Goal: Transaction & Acquisition: Book appointment/travel/reservation

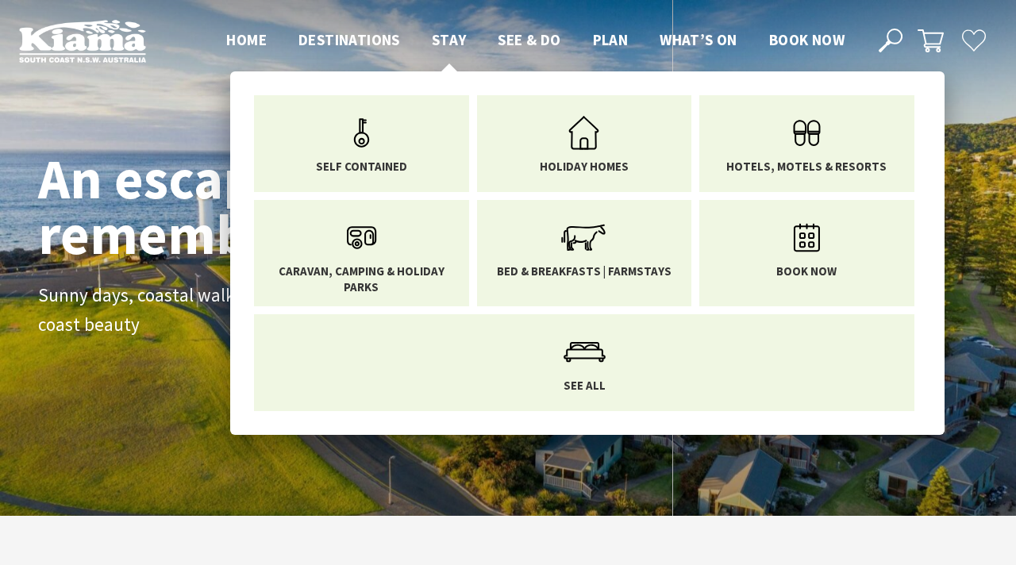
click at [448, 38] on span "Stay" at bounding box center [449, 39] width 35 height 19
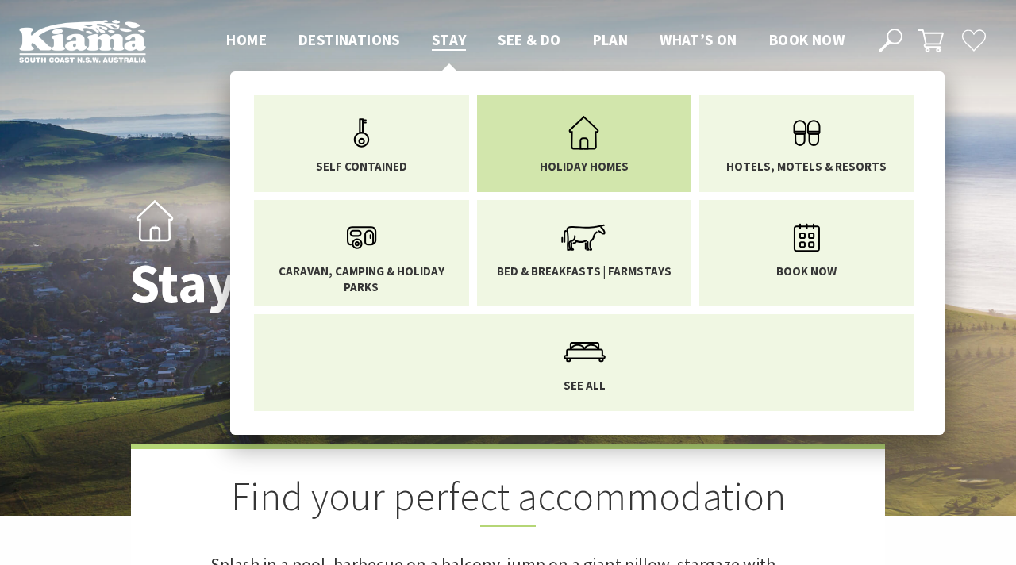
click at [569, 148] on icon "Main Menu" at bounding box center [584, 133] width 52 height 52
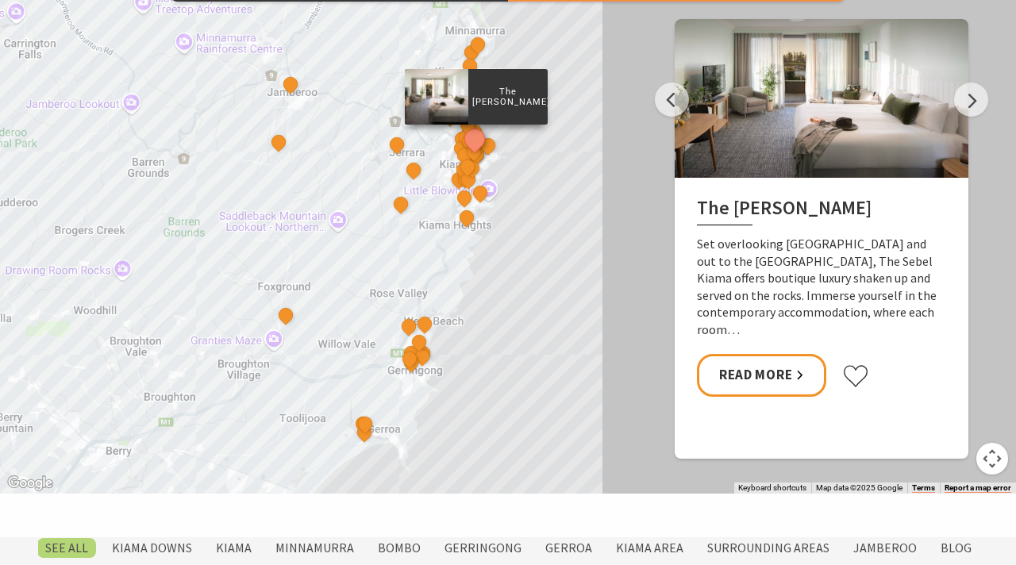
scroll to position [823, 0]
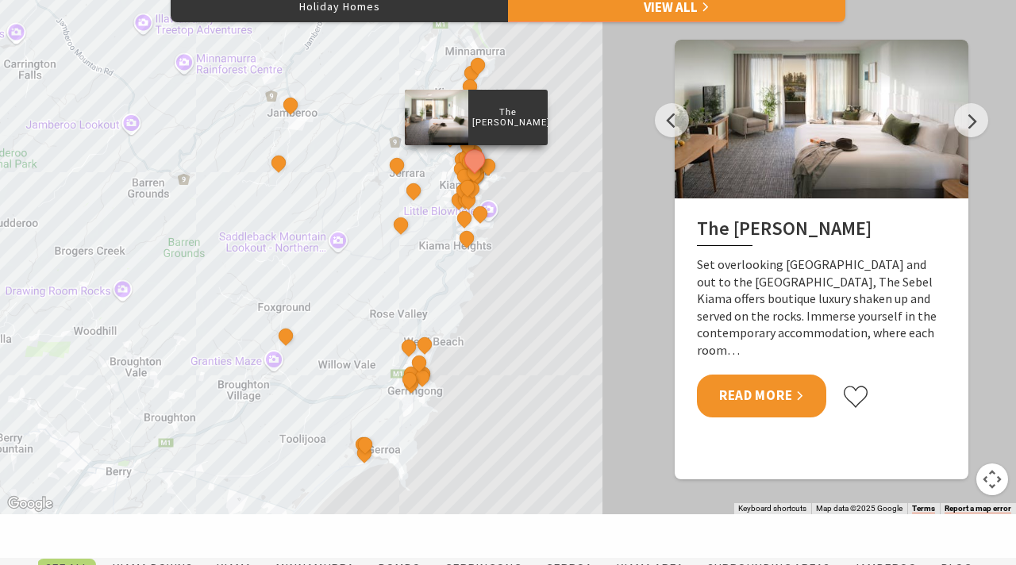
click at [752, 399] on link "Read More" at bounding box center [761, 396] width 129 height 42
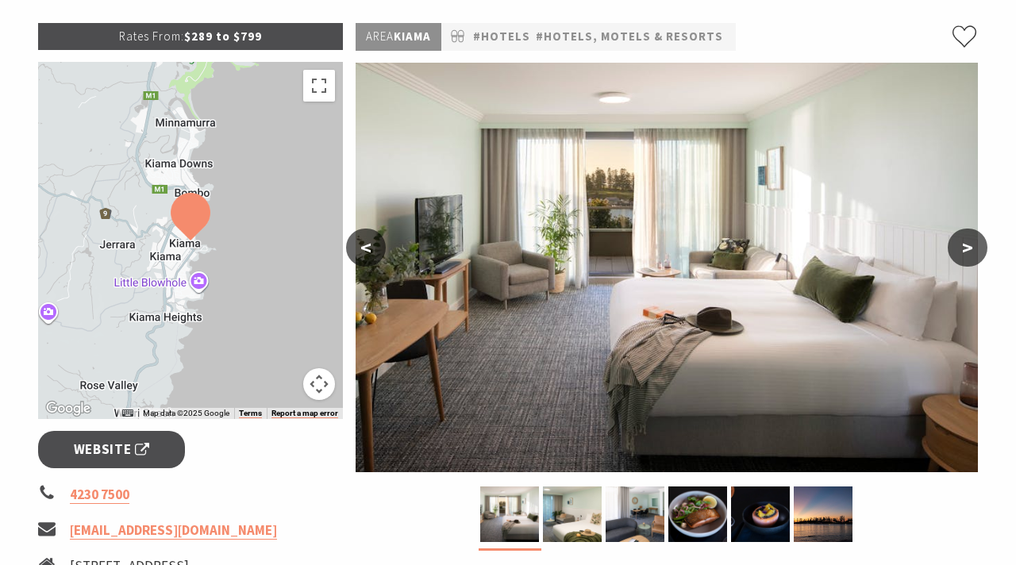
scroll to position [236, 0]
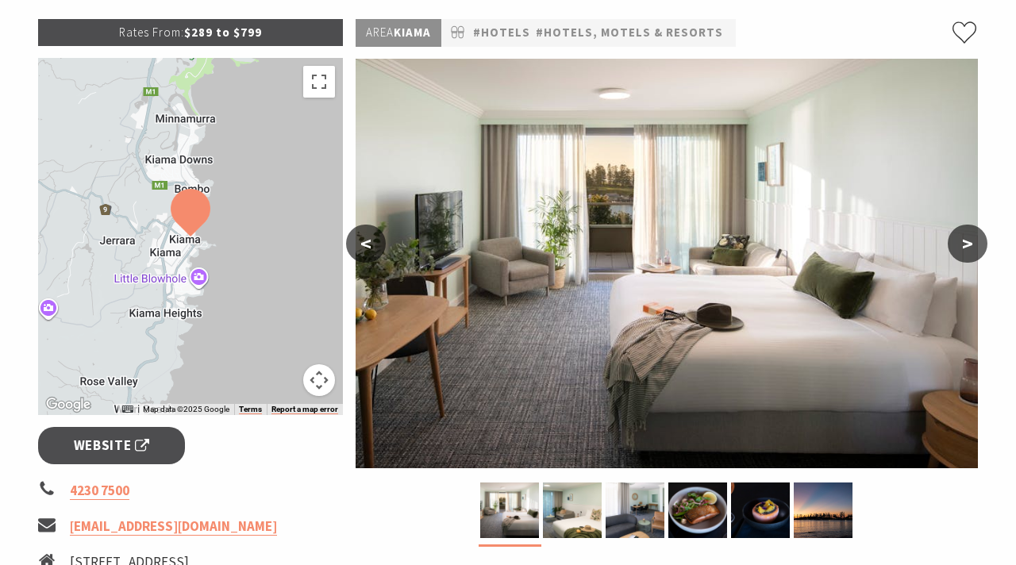
click at [959, 247] on button ">" at bounding box center [968, 244] width 40 height 38
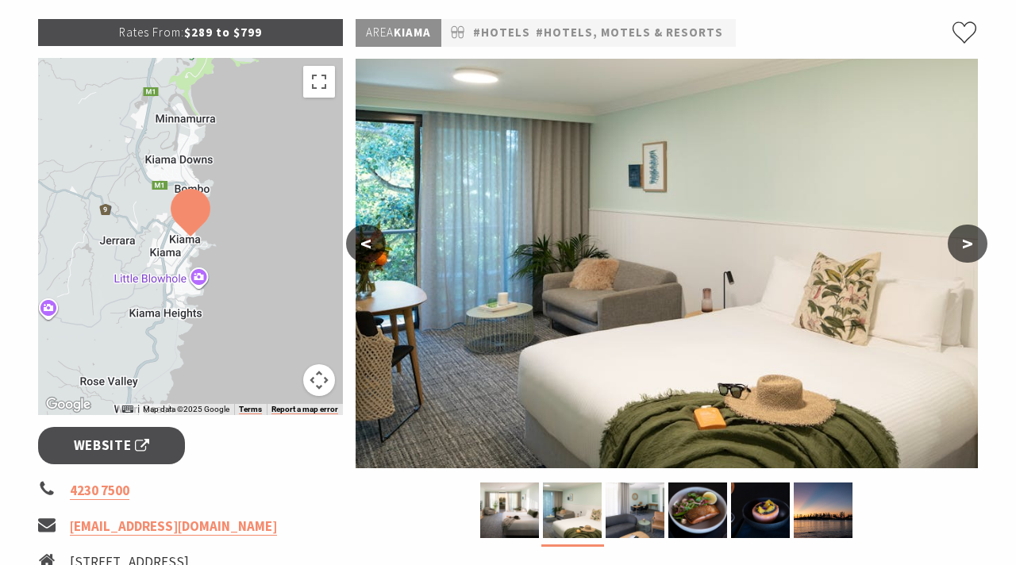
click at [959, 247] on button ">" at bounding box center [968, 244] width 40 height 38
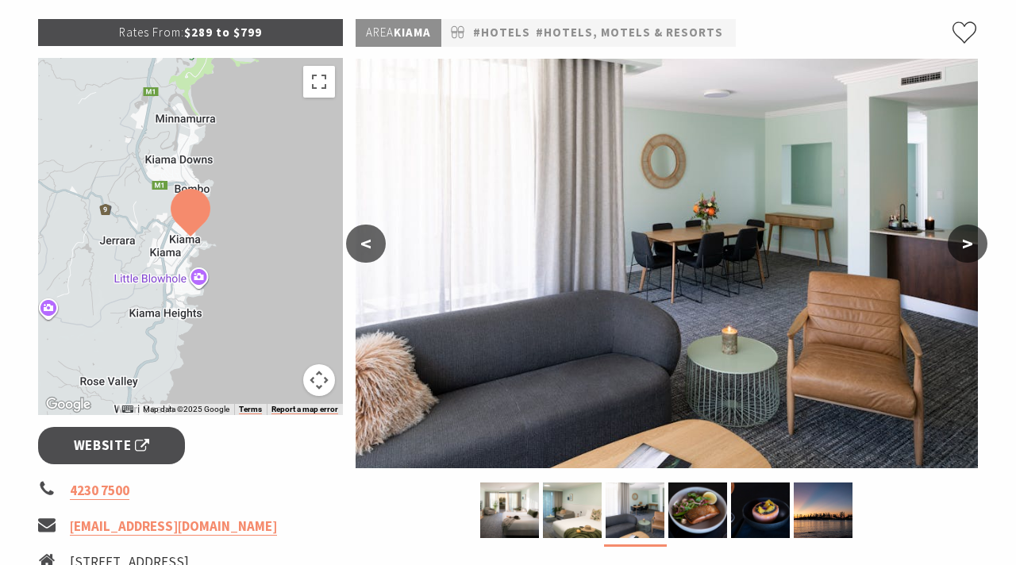
click at [959, 247] on button ">" at bounding box center [968, 244] width 40 height 38
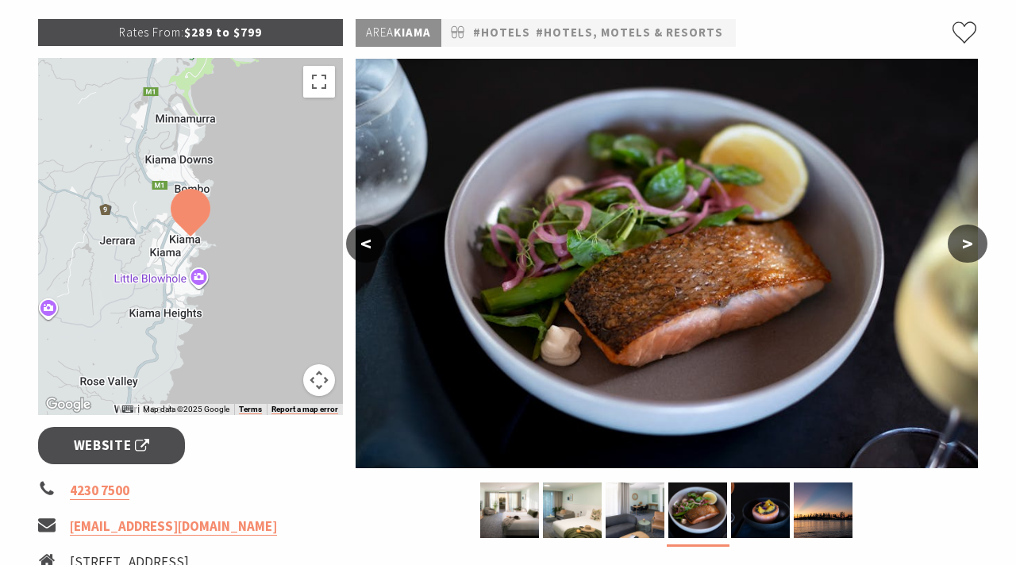
click at [959, 247] on button ">" at bounding box center [968, 244] width 40 height 38
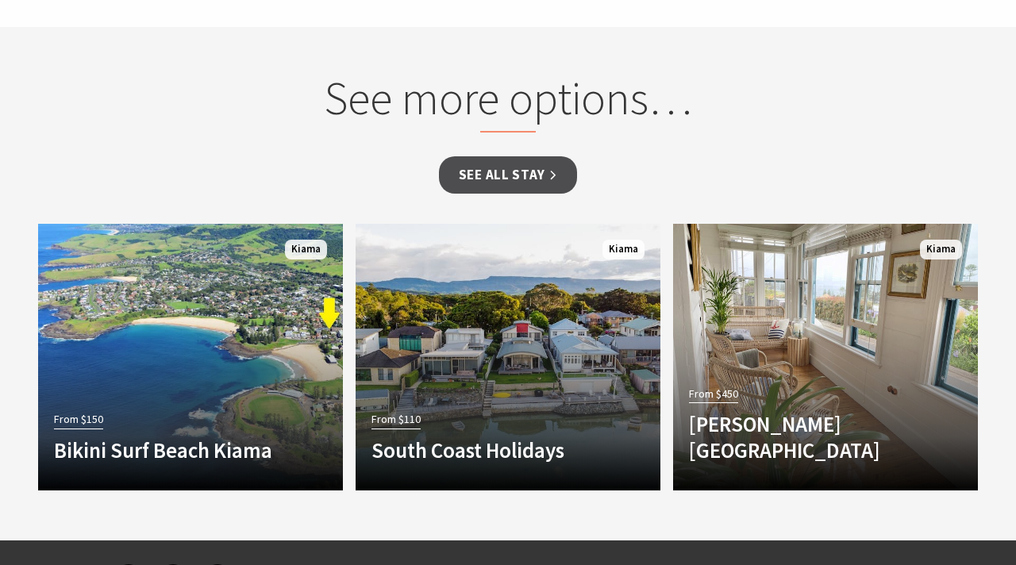
scroll to position [1393, 0]
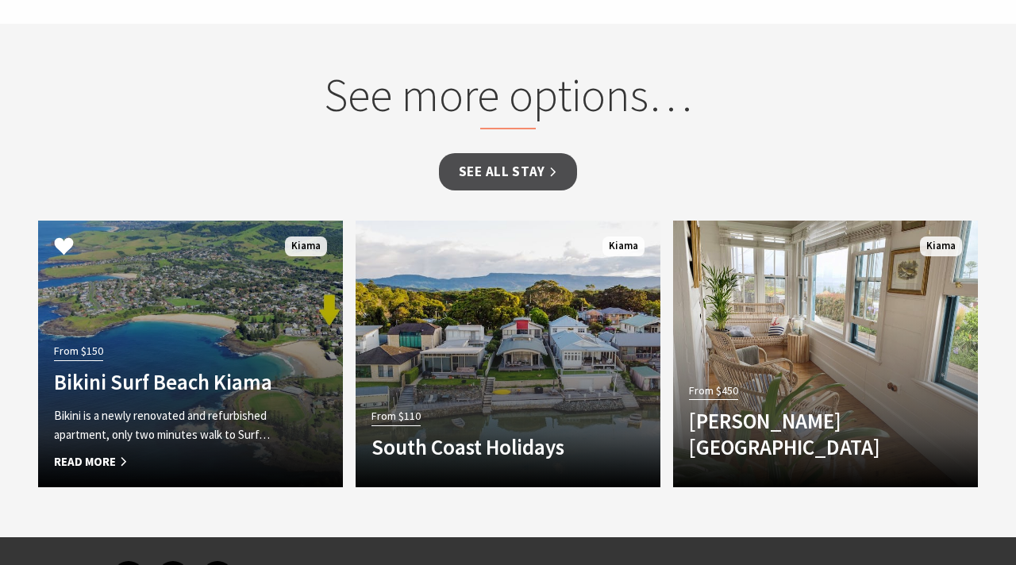
click at [272, 340] on div "From $150 Bikini Surf Beach Kiama Bikini is a newly renovated and refurbished a…" at bounding box center [167, 406] width 259 height 132
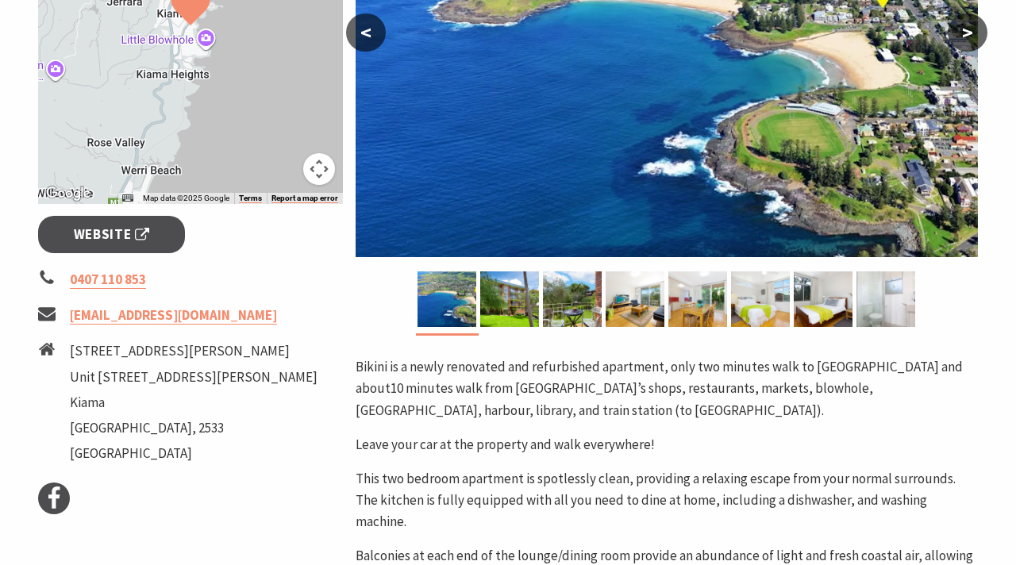
scroll to position [448, 0]
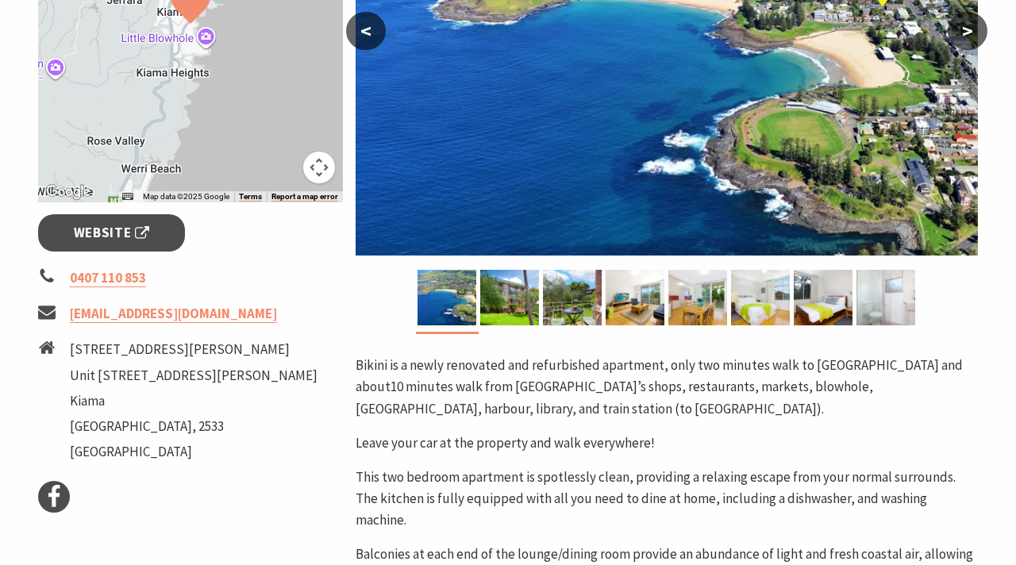
click at [967, 37] on button ">" at bounding box center [968, 31] width 40 height 38
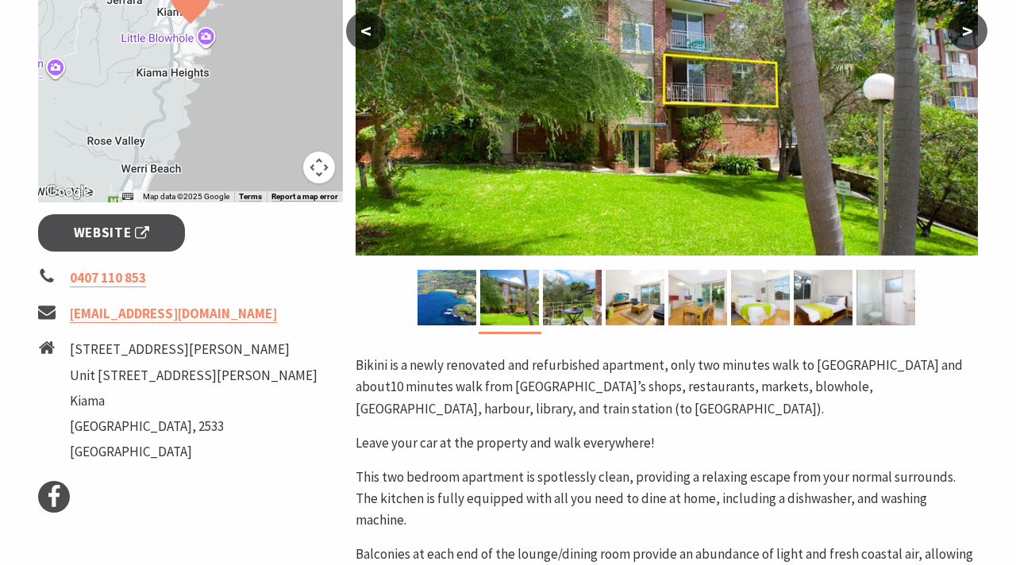
click at [967, 37] on button ">" at bounding box center [968, 31] width 40 height 38
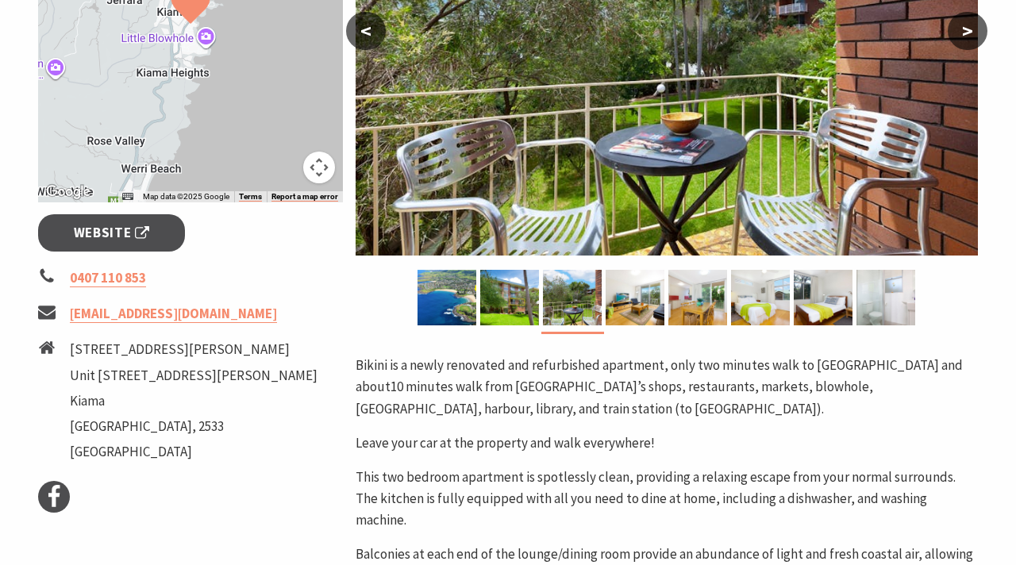
click at [967, 37] on button ">" at bounding box center [968, 31] width 40 height 38
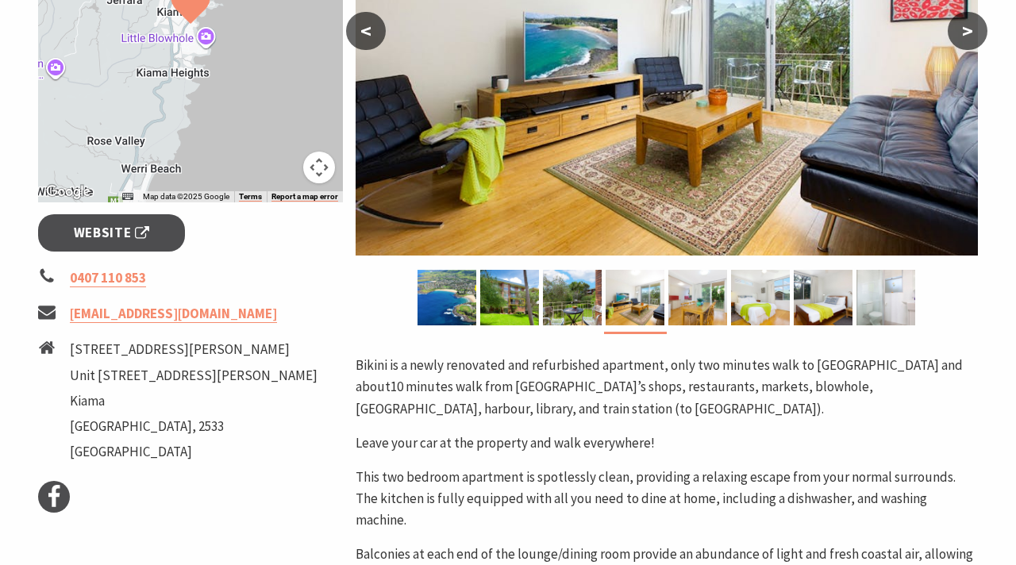
click at [967, 37] on button ">" at bounding box center [968, 31] width 40 height 38
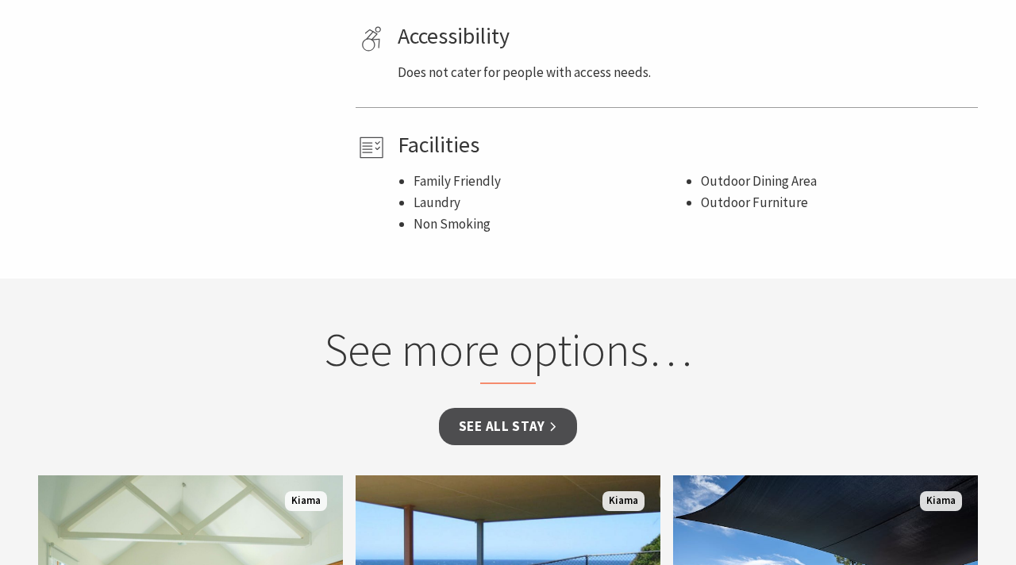
scroll to position [1253, 0]
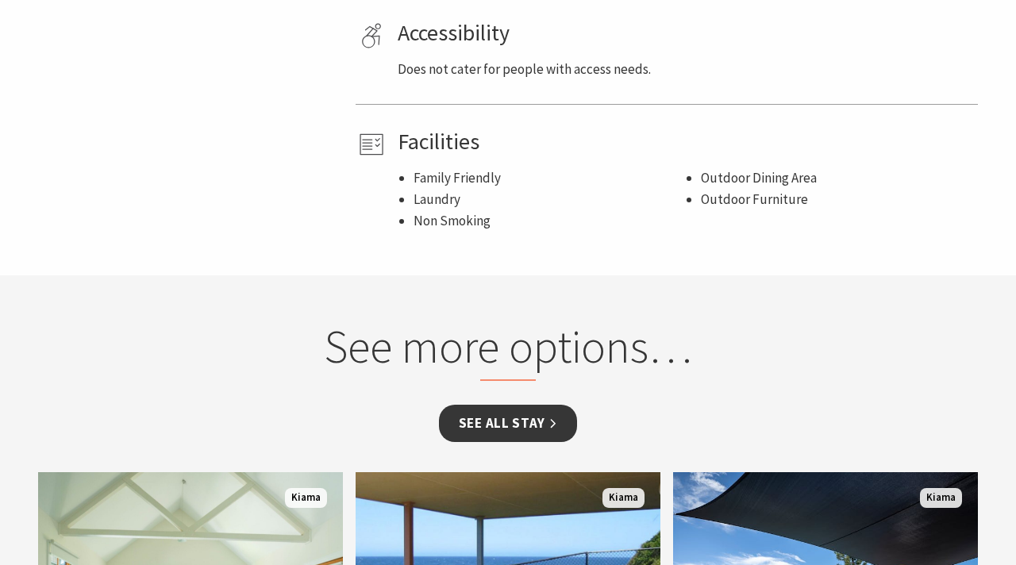
click at [560, 405] on link "See all Stay" at bounding box center [508, 423] width 138 height 37
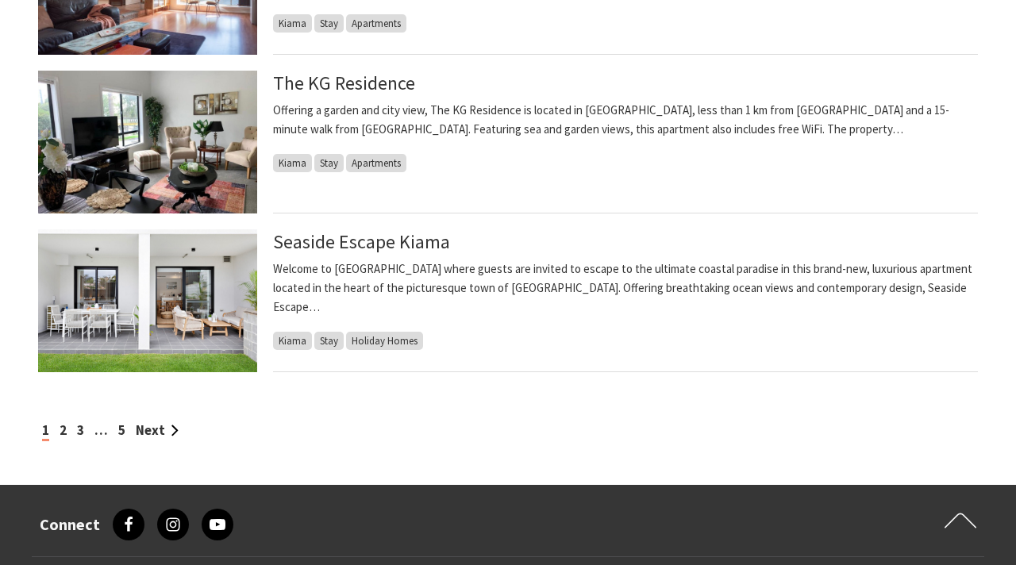
scroll to position [1644, 0]
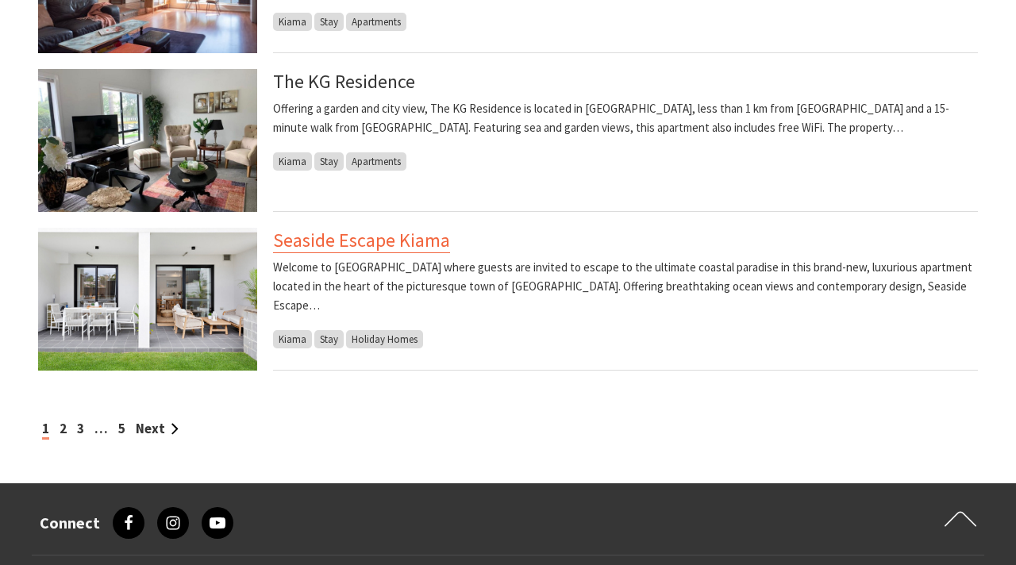
click at [361, 239] on link "Seaside Escape Kiama" at bounding box center [361, 240] width 177 height 25
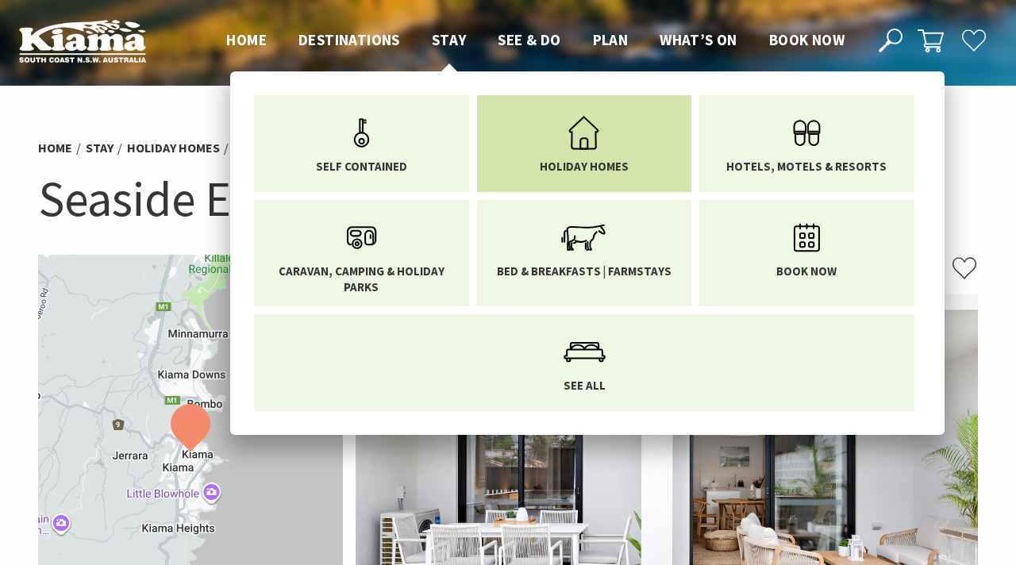
click at [595, 130] on icon "Main Menu" at bounding box center [584, 133] width 52 height 52
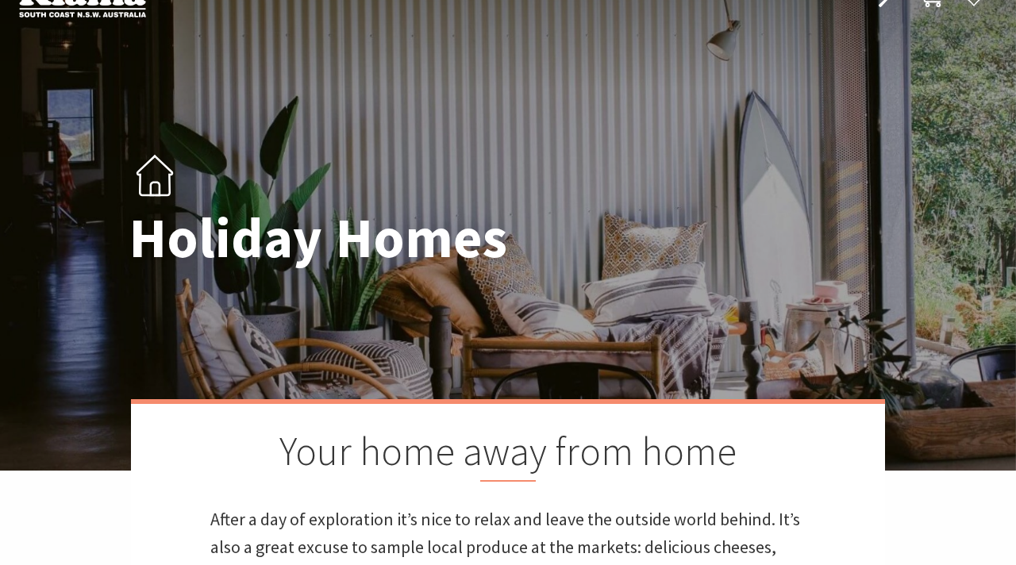
scroll to position [11, 0]
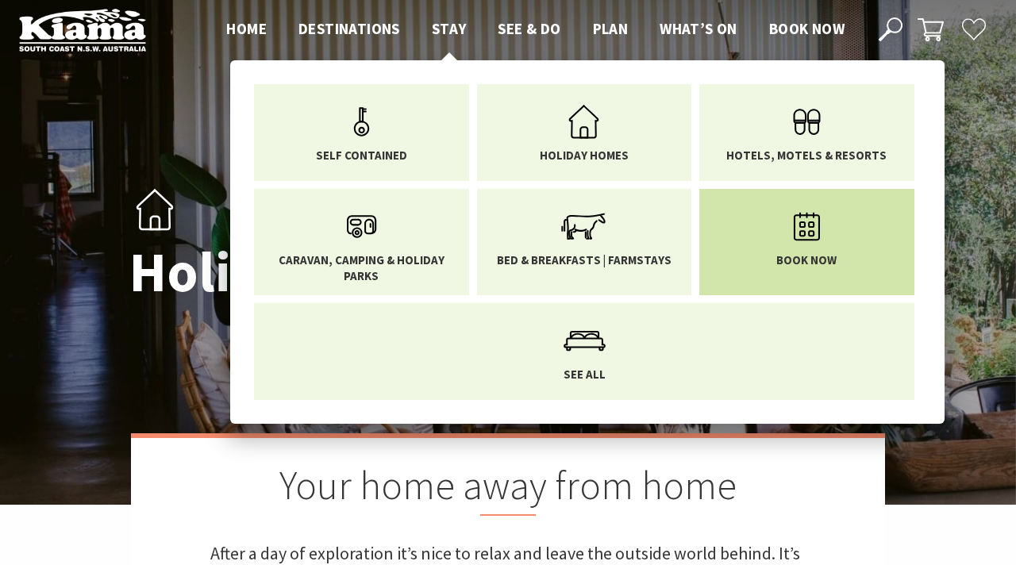
click at [809, 221] on icon "Main Menu" at bounding box center [807, 227] width 52 height 52
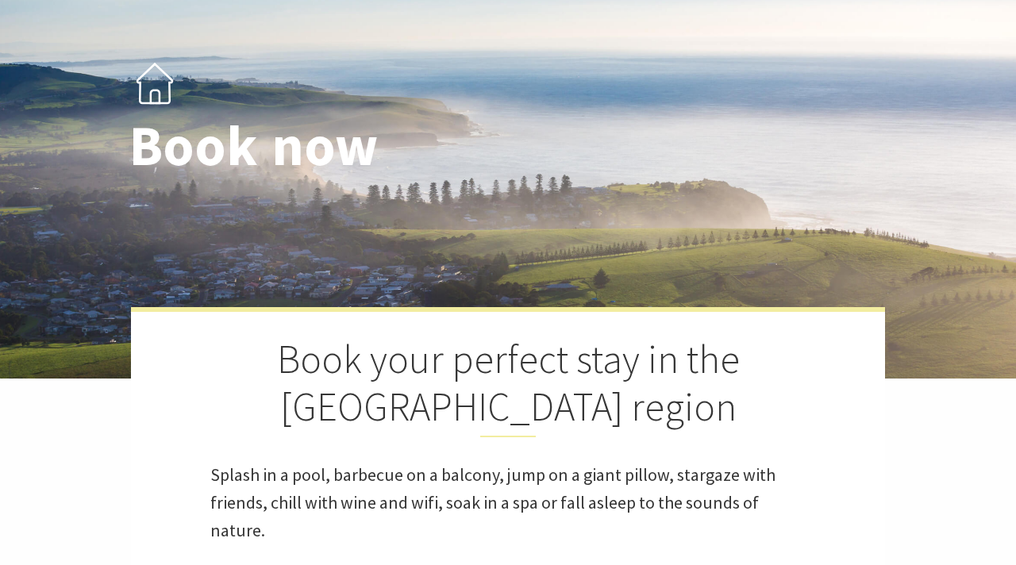
select select "3"
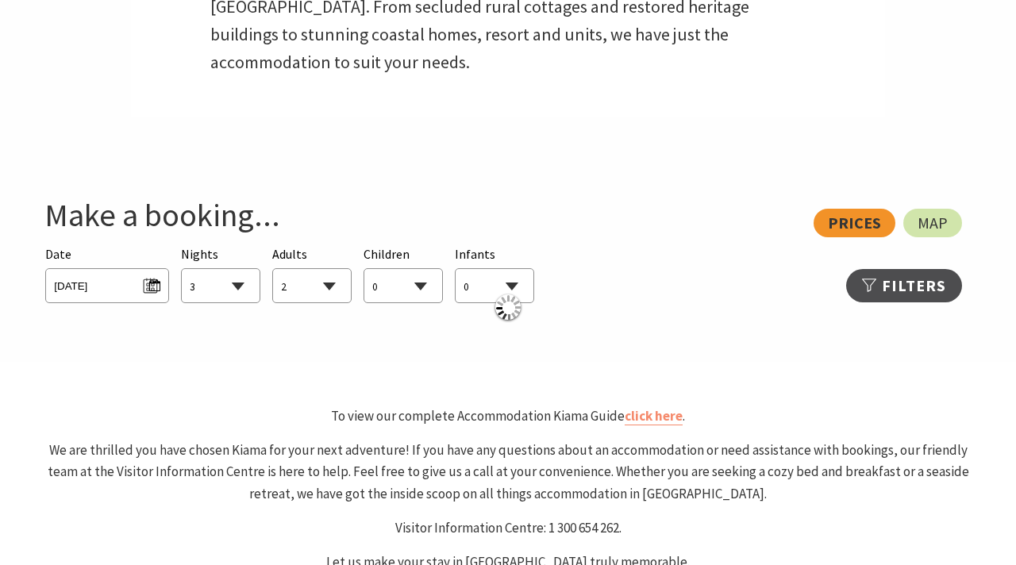
scroll to position [733, 0]
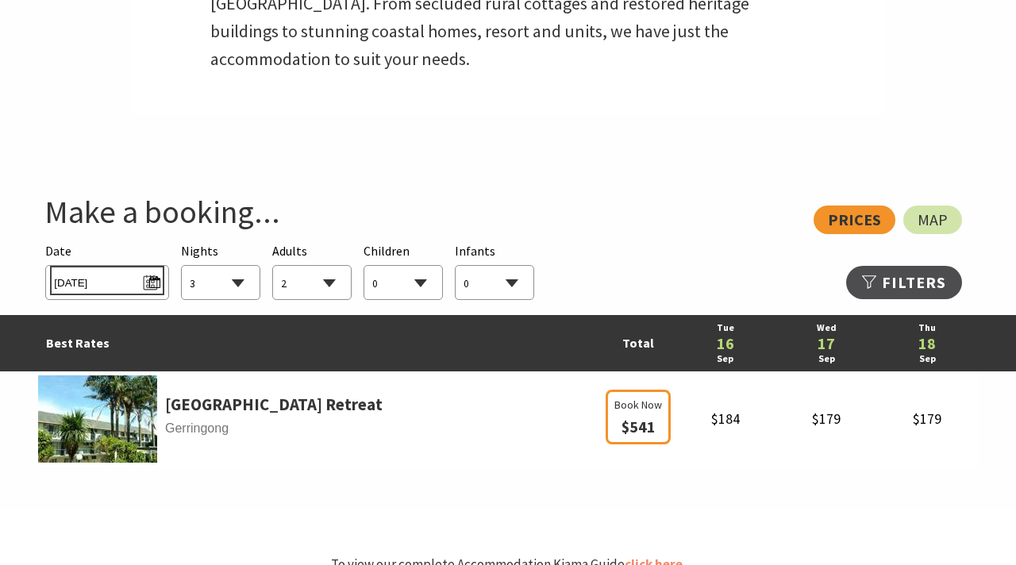
click at [94, 279] on span "[DATE]" at bounding box center [107, 280] width 106 height 21
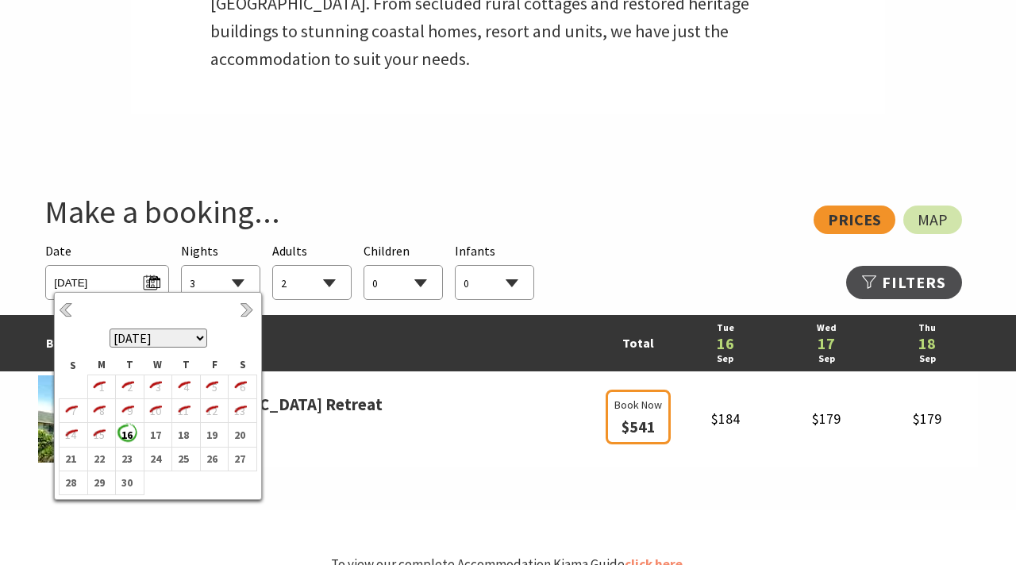
click at [200, 338] on select "[DATE] [DATE] [DATE] [DATE] [DATE] [DATE] [DATE] [DATE] [DATE] [DATE] [DATE] [D…" at bounding box center [159, 338] width 98 height 19
click at [242, 391] on b "4" at bounding box center [239, 387] width 21 height 21
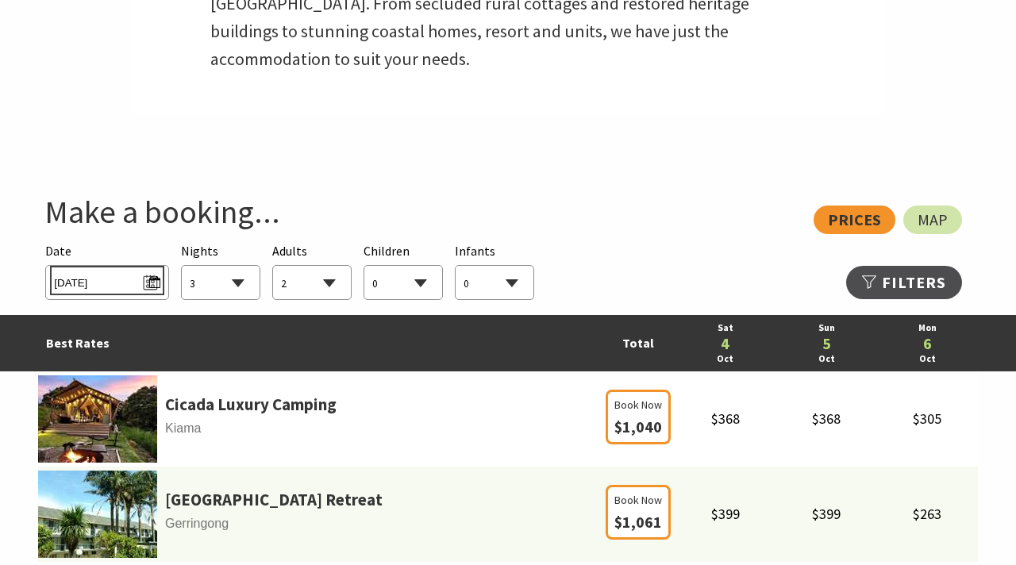
click at [152, 286] on span "[DATE]" at bounding box center [107, 280] width 106 height 21
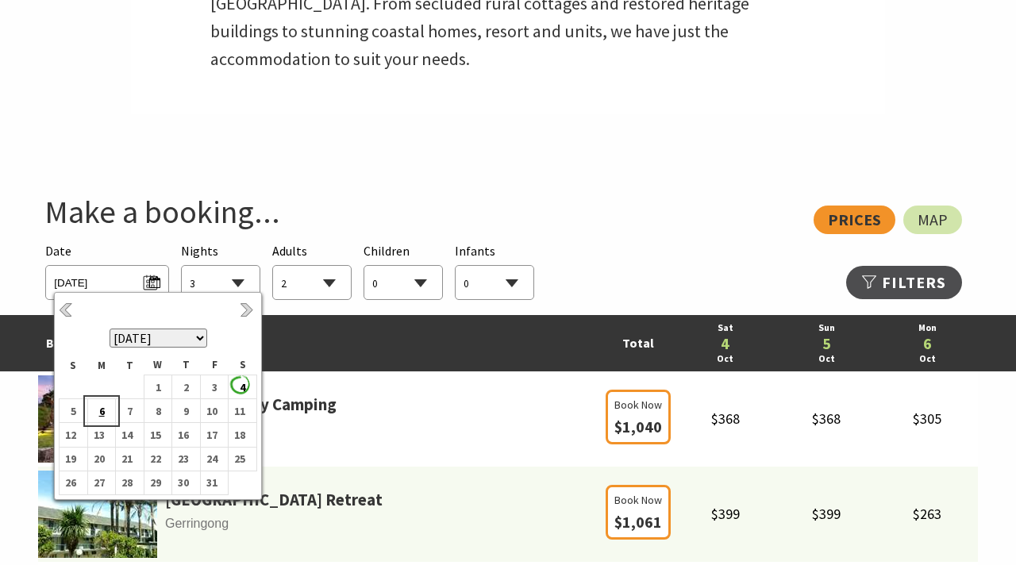
click at [102, 409] on b "6" at bounding box center [98, 411] width 21 height 21
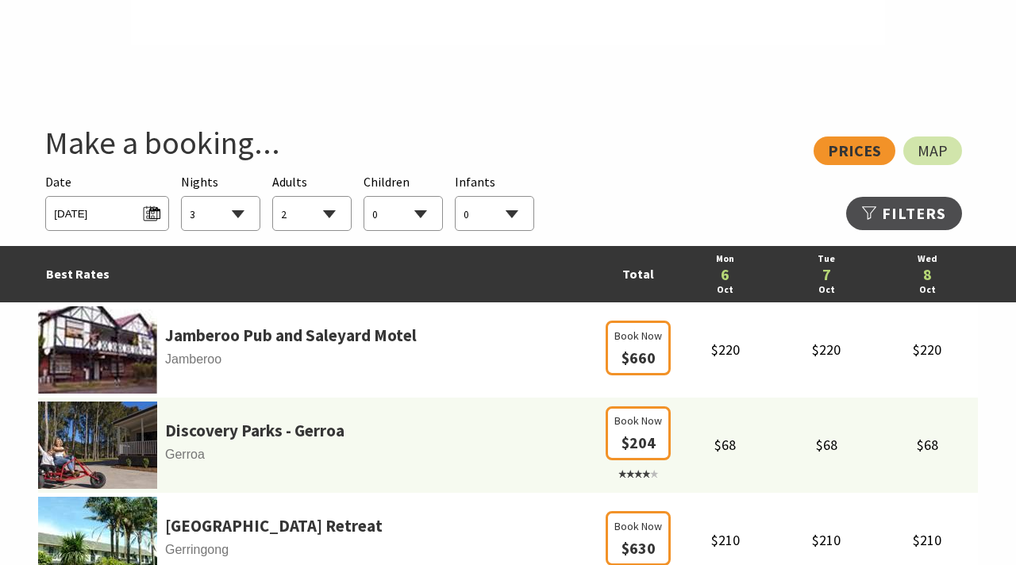
scroll to position [812, 0]
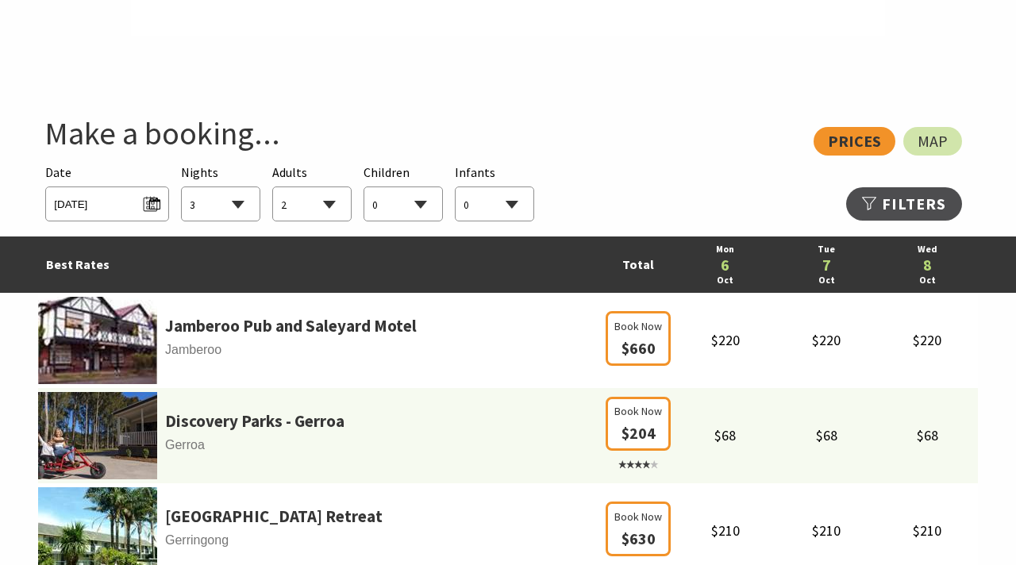
click at [334, 204] on select "0 1 2 3 4 5 6 7 8 9 10 11 12 13 14 15 16 17 18 19 20 21 22 23 24 25 26 27 28 29…" at bounding box center [312, 204] width 78 height 35
select select "1"
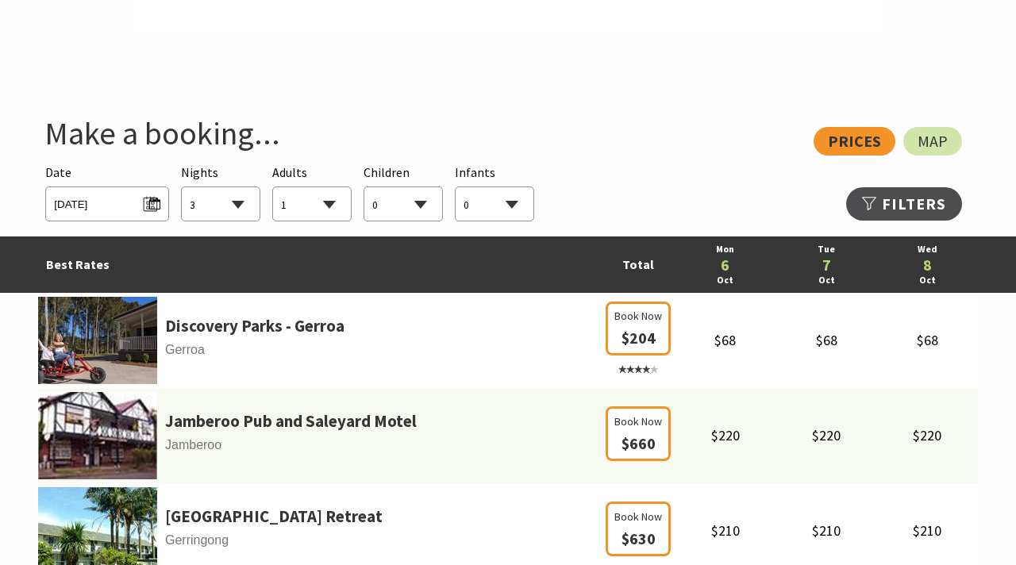
click at [425, 203] on select "0 1 2 3 4 5 6 7 8 9 10 11 12 13 14 15 16 17 18 19 20 21 22 23 24 25 26 27 28 29…" at bounding box center [403, 204] width 78 height 35
select select "2"
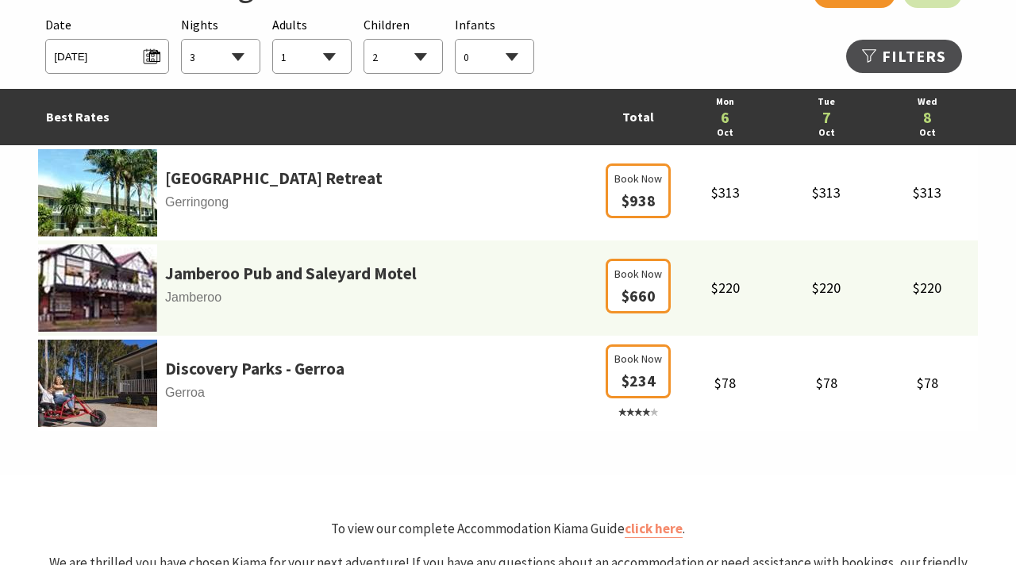
scroll to position [944, 0]
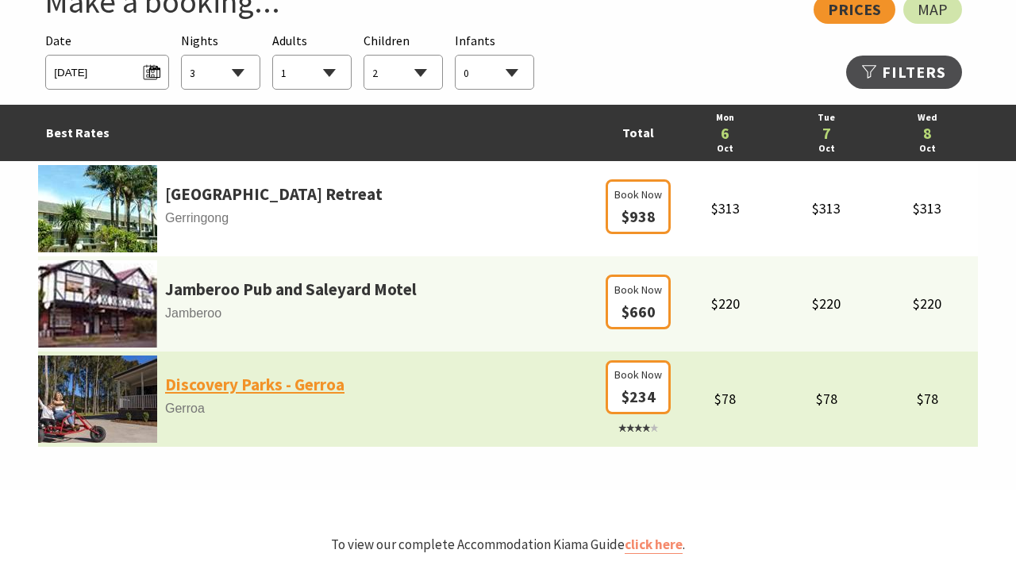
click at [252, 385] on link "Discovery Parks - Gerroa" at bounding box center [254, 384] width 179 height 27
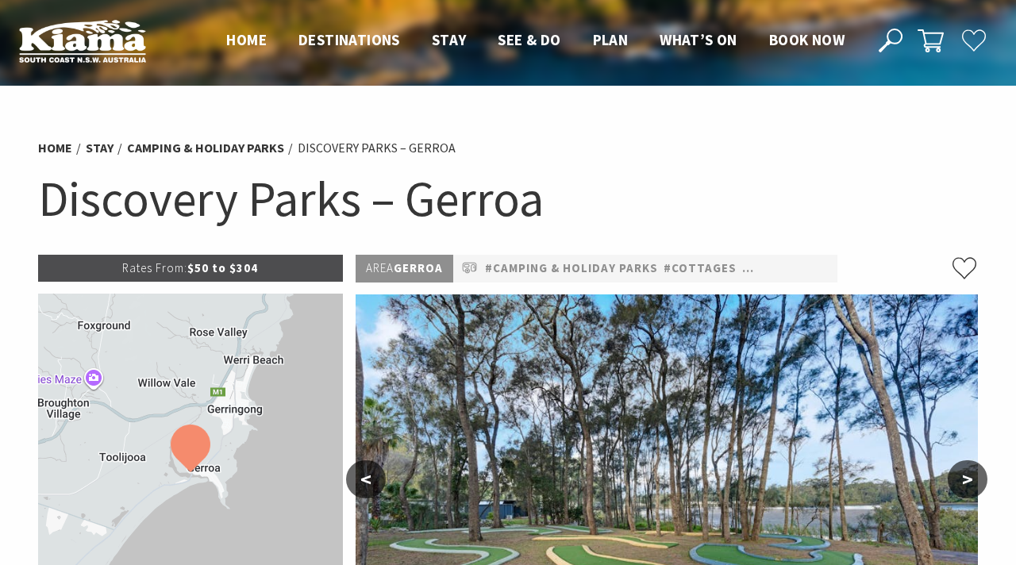
select select "3"
select select "1"
select select "2"
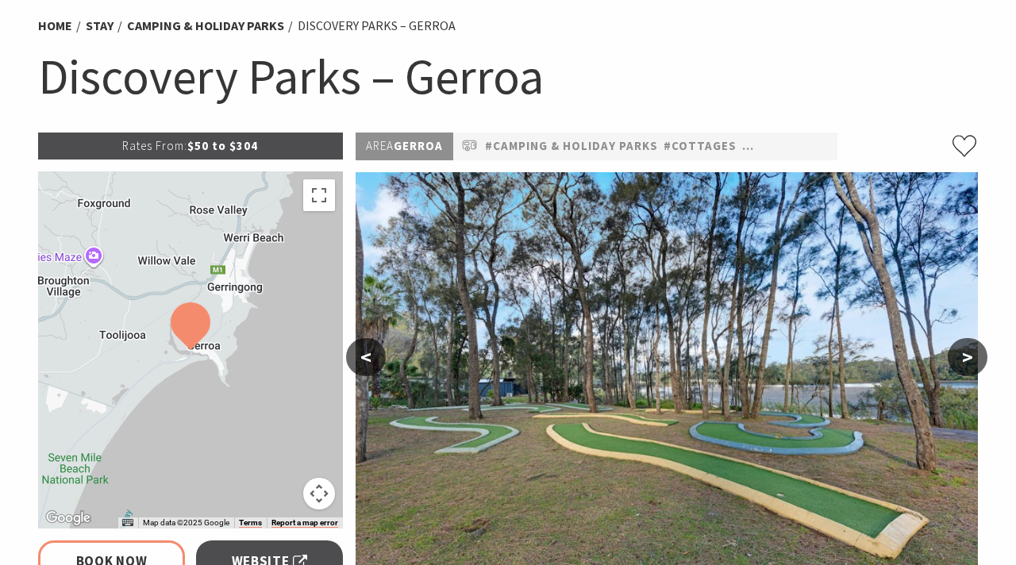
scroll to position [130, 0]
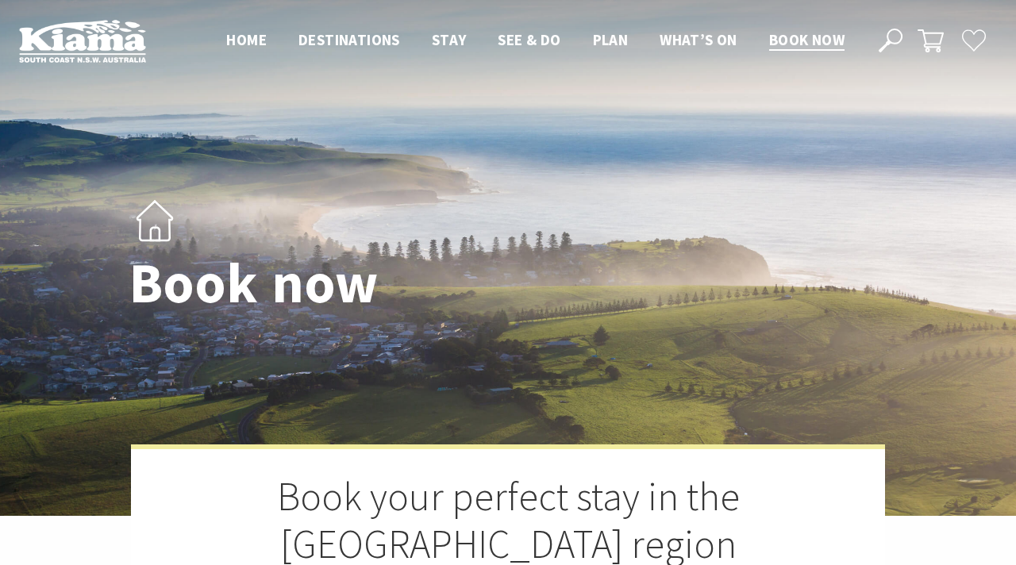
select select "3"
select select "1"
select select "2"
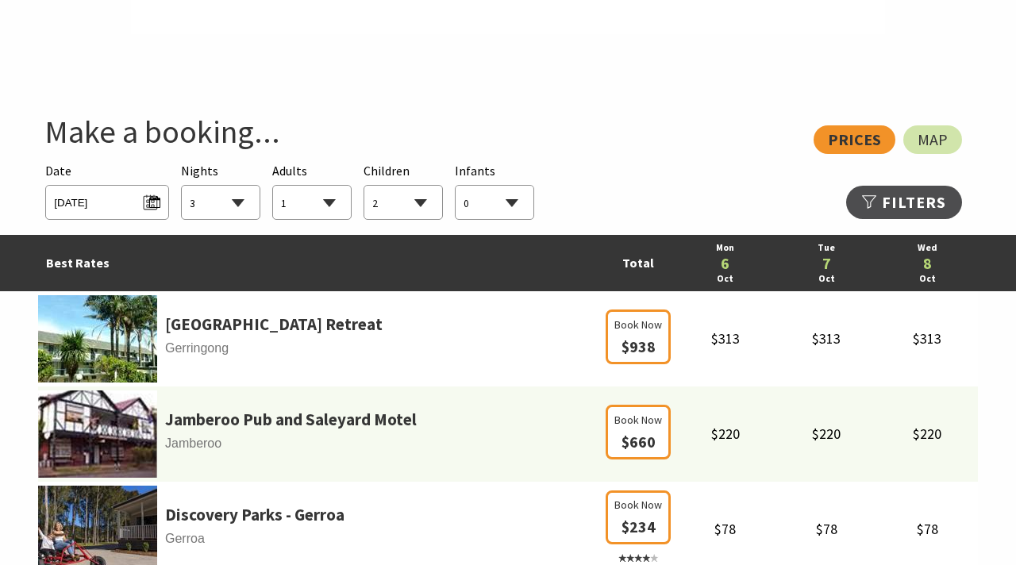
scroll to position [814, 0]
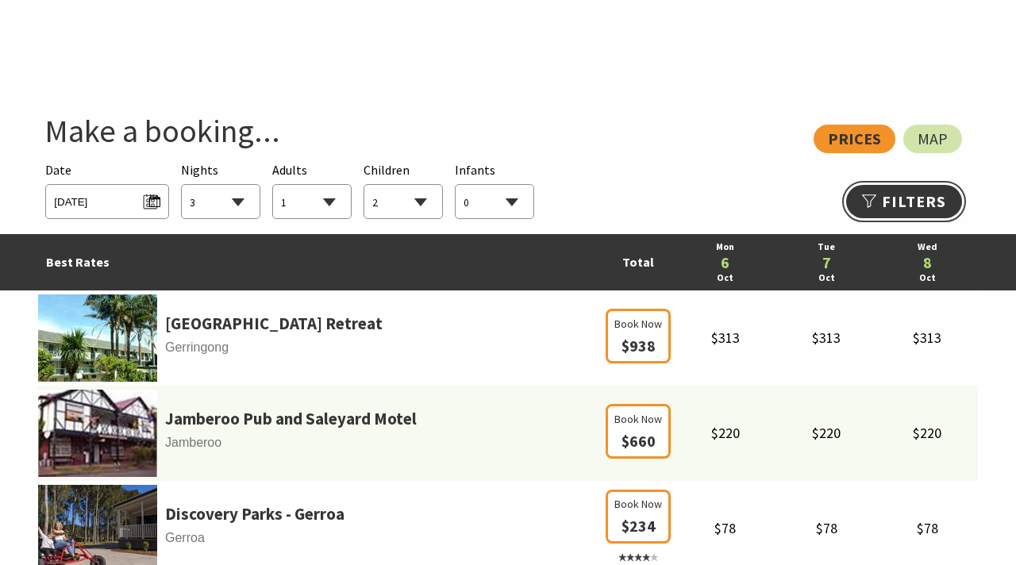
click at [894, 203] on link "Refine Results >>" at bounding box center [904, 201] width 116 height 33
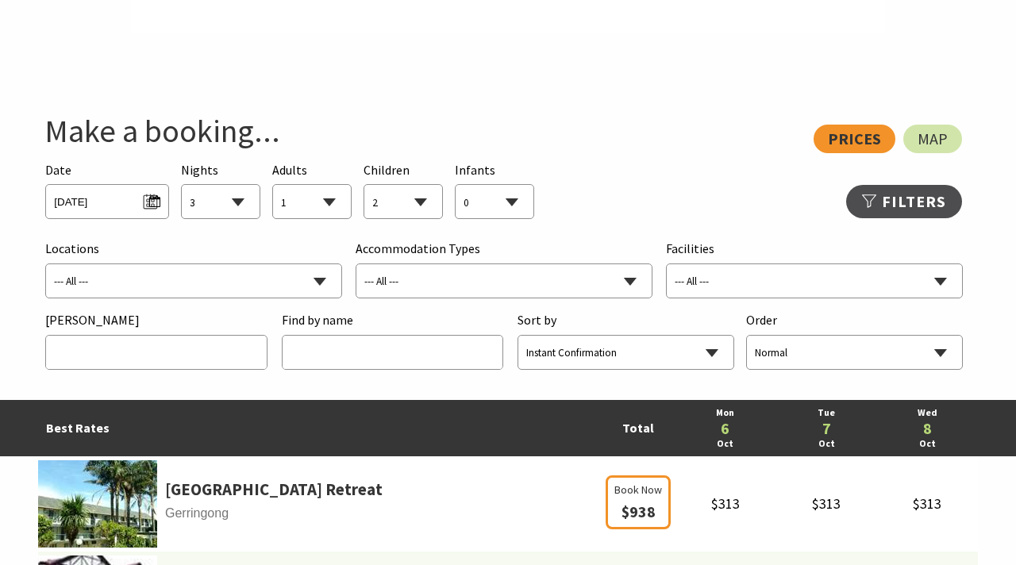
click at [322, 279] on select "--- All --- Bombo Gerringong Gerroa [GEOGRAPHIC_DATA] [GEOGRAPHIC_DATA] [GEOGRA…" at bounding box center [193, 281] width 295 height 35
select select "Kiama"
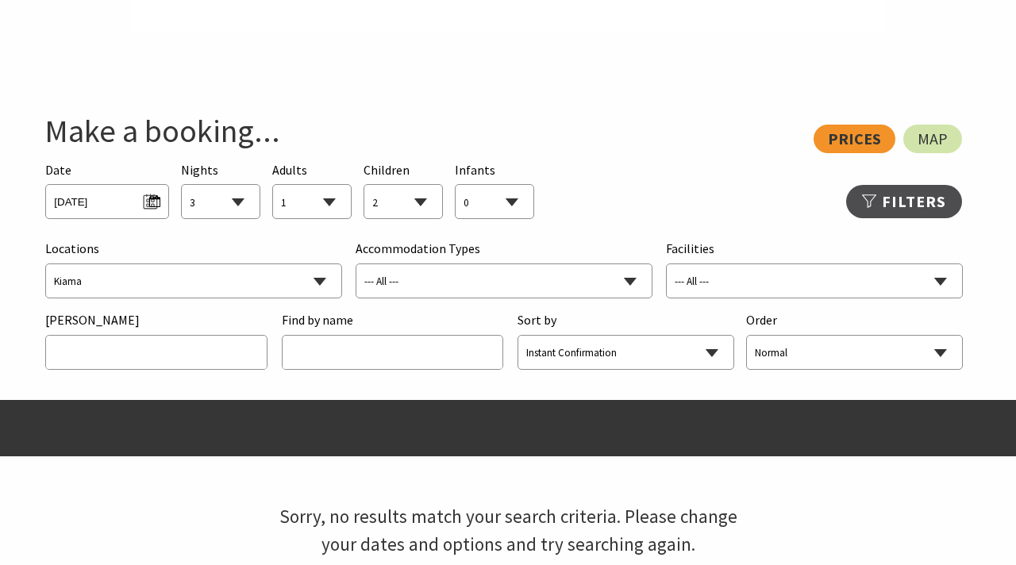
click at [509, 277] on select "--- All --- B&B/Guesthouse Budget/Backpackers Caravan Parks & Camping Chalets/V…" at bounding box center [503, 281] width 295 height 35
click at [777, 279] on select "--- All --- Adult Retreat Air Conditioning Balcony/Outdoor Area BBQ Boat Parkin…" at bounding box center [814, 281] width 295 height 35
click at [694, 348] on select "Instant Confirmation Rating Price Name Location Hot Deals Last Minute Available" at bounding box center [625, 353] width 215 height 35
select select "price"
click at [939, 349] on select "Normal Reverse" at bounding box center [854, 353] width 215 height 35
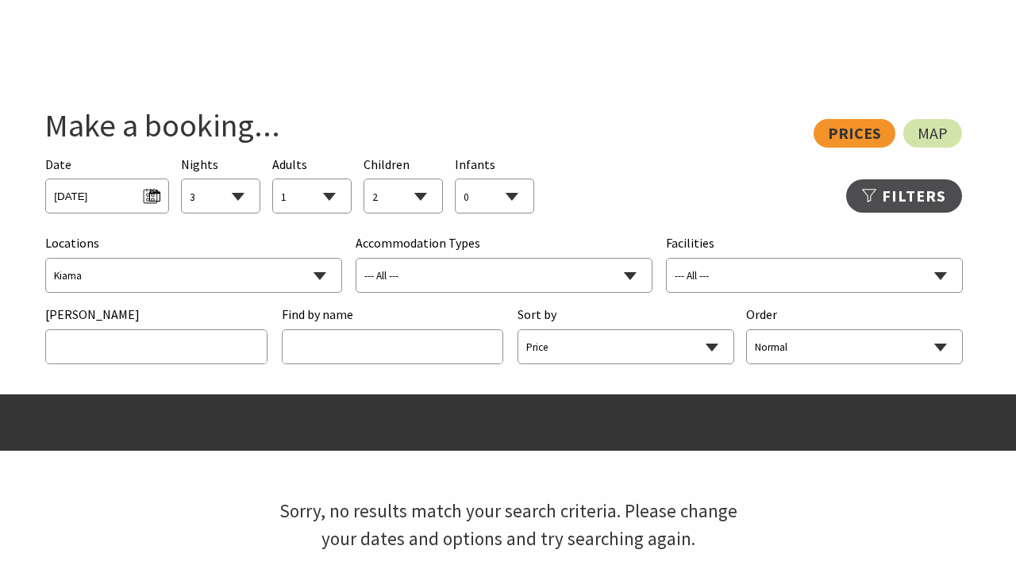
scroll to position [798, 0]
